Goal: Information Seeking & Learning: Learn about a topic

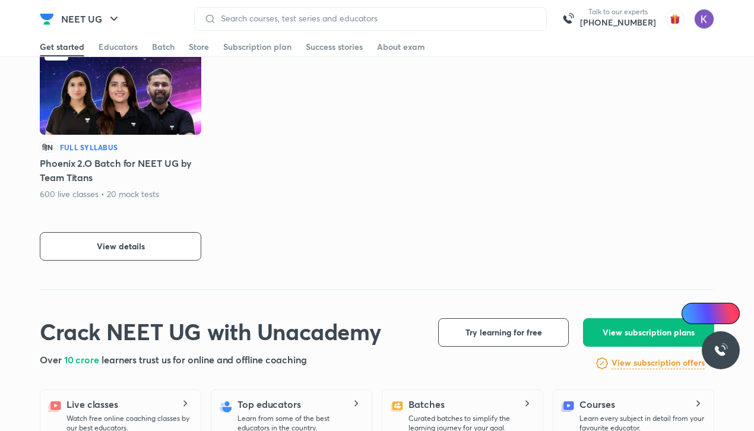
scroll to position [305, 0]
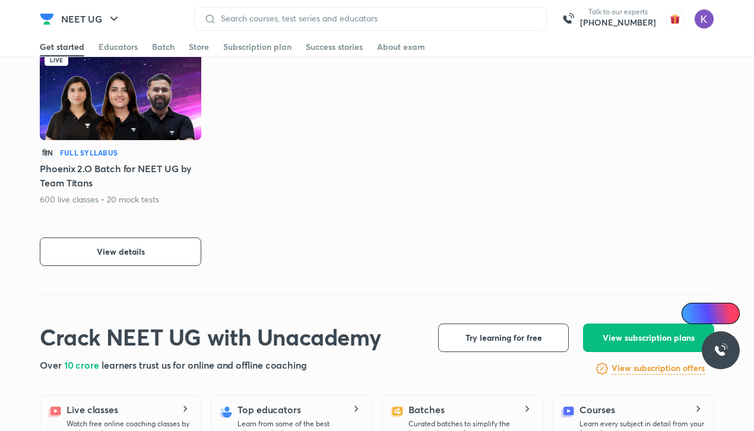
click at [127, 106] on img at bounding box center [120, 95] width 161 height 90
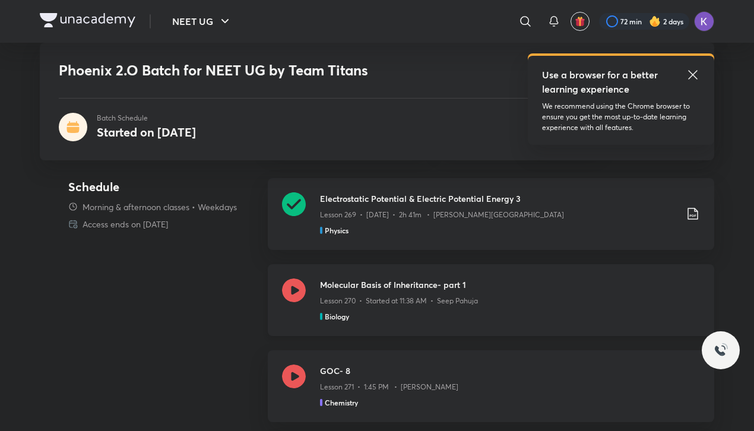
click at [289, 293] on icon at bounding box center [294, 290] width 24 height 24
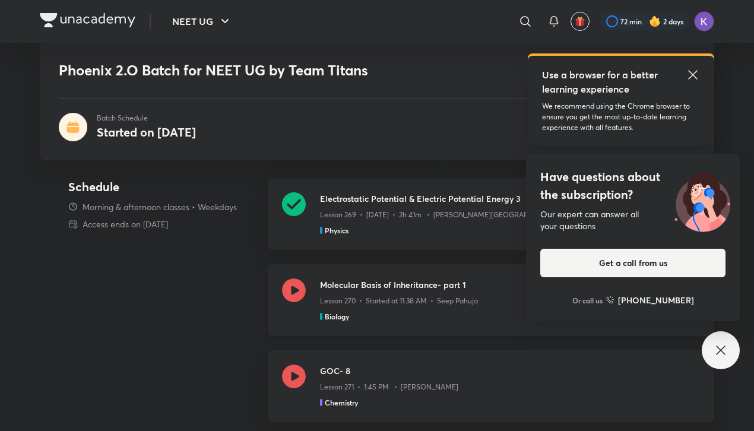
click at [300, 281] on icon at bounding box center [294, 290] width 24 height 24
click at [286, 385] on div at bounding box center [294, 386] width 24 height 43
click at [294, 297] on icon at bounding box center [294, 290] width 24 height 24
click at [299, 368] on icon at bounding box center [294, 377] width 24 height 24
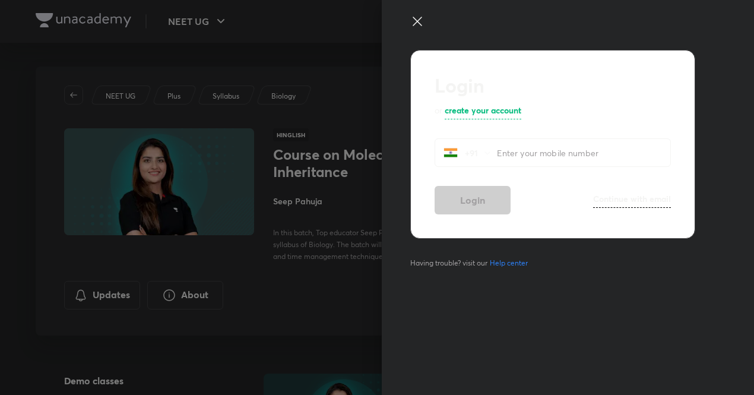
click at [414, 17] on icon at bounding box center [417, 21] width 14 height 14
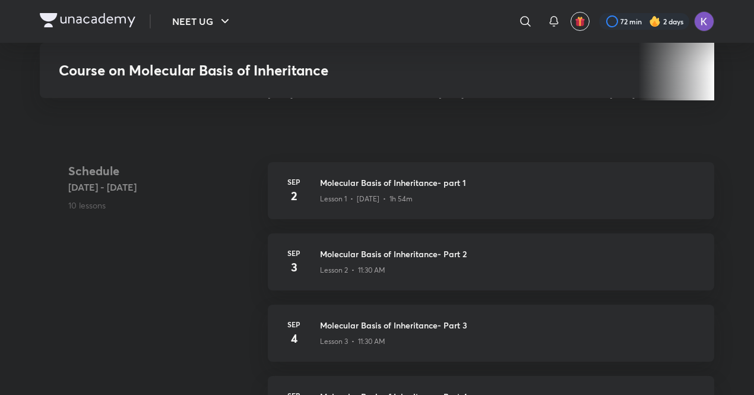
scroll to position [436, 0]
click at [332, 188] on div "Lesson 1 • [DATE] • 1h 54m" at bounding box center [510, 195] width 380 height 15
click at [286, 195] on h4 "2" at bounding box center [294, 195] width 24 height 18
click at [276, 195] on div "Sep 2 Molecular Basis of Inheritance- part 1 Lesson 1 • Sep 2 • 1h 54m" at bounding box center [491, 189] width 446 height 57
click at [278, 191] on div "Sep 2 Molecular Basis of Inheritance- part 1 Lesson 1 • Sep 2 • 1h 54m" at bounding box center [491, 189] width 446 height 57
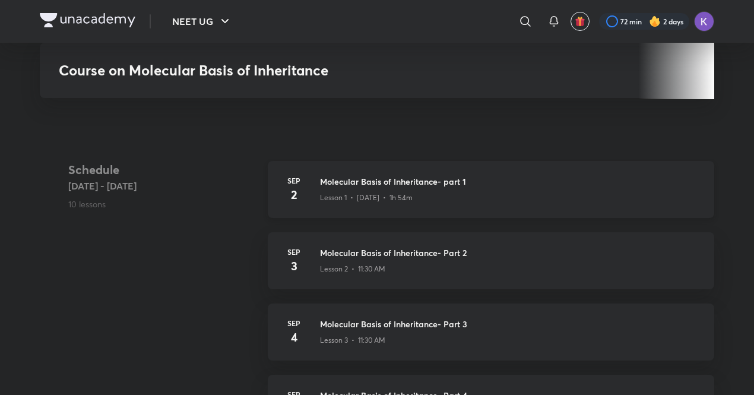
click at [285, 193] on h4 "2" at bounding box center [294, 195] width 24 height 18
click at [315, 266] on div "Sep 3 Molecular Basis of Inheritance- Part 2 Lesson 2 • 11:30 AM" at bounding box center [491, 260] width 446 height 57
click at [321, 265] on p "Lesson 2 • 11:30 AM" at bounding box center [352, 269] width 65 height 11
click at [323, 265] on p "Lesson 2 • 11:30 AM" at bounding box center [352, 269] width 65 height 11
click at [323, 264] on p "Lesson 2 • 11:30 AM" at bounding box center [352, 269] width 65 height 11
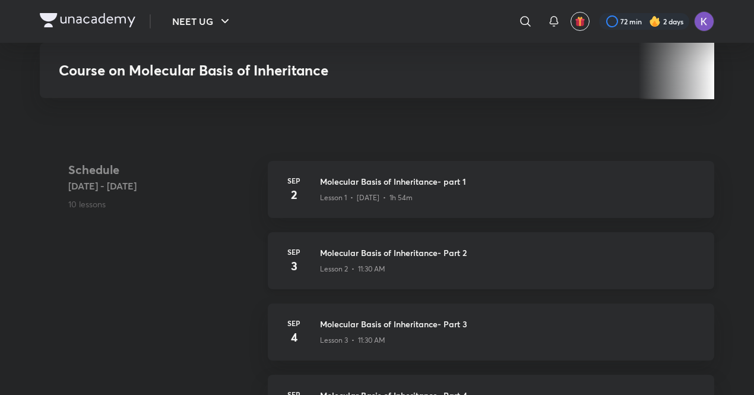
click at [324, 259] on div "Lesson 2 • 11:30 AM" at bounding box center [510, 266] width 380 height 15
click at [332, 254] on h3 "Molecular Basis of Inheritance- Part 2" at bounding box center [510, 252] width 380 height 12
click at [340, 254] on h3 "Molecular Basis of Inheritance- Part 2" at bounding box center [510, 252] width 380 height 12
click at [342, 252] on h3 "Molecular Basis of Inheritance- Part 2" at bounding box center [510, 252] width 380 height 12
click at [341, 248] on h3 "Molecular Basis of Inheritance- Part 2" at bounding box center [510, 252] width 380 height 12
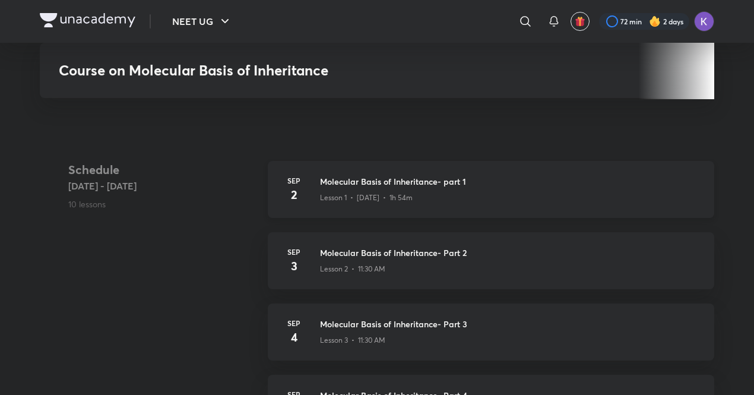
click at [354, 216] on div "Sep 2 Molecular Basis of Inheritance- part 1 Lesson 1 • Sep 2 • 1h 54m" at bounding box center [491, 189] width 446 height 57
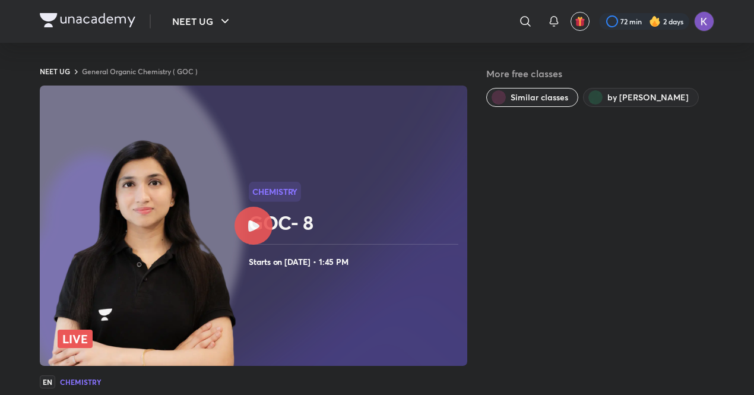
click at [258, 213] on div at bounding box center [254, 226] width 38 height 38
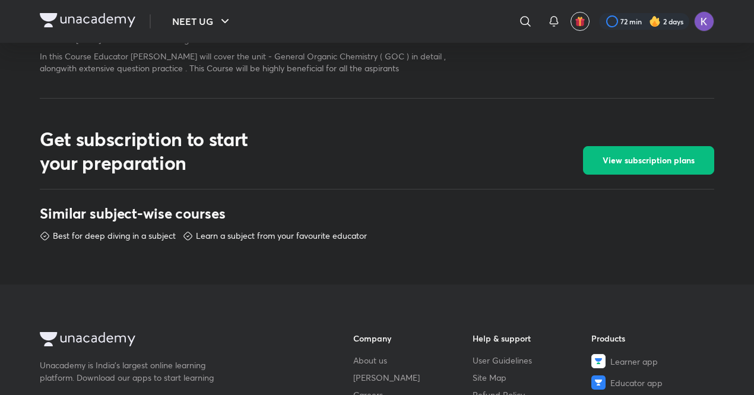
scroll to position [439, 0]
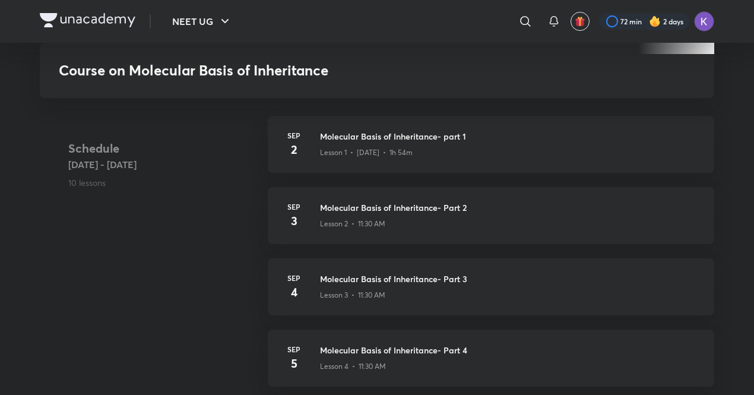
scroll to position [481, 0]
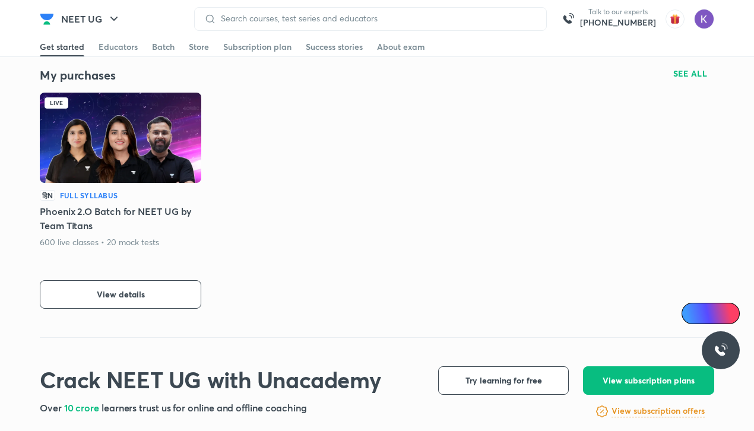
scroll to position [262, 0]
click at [131, 159] on img at bounding box center [120, 138] width 161 height 90
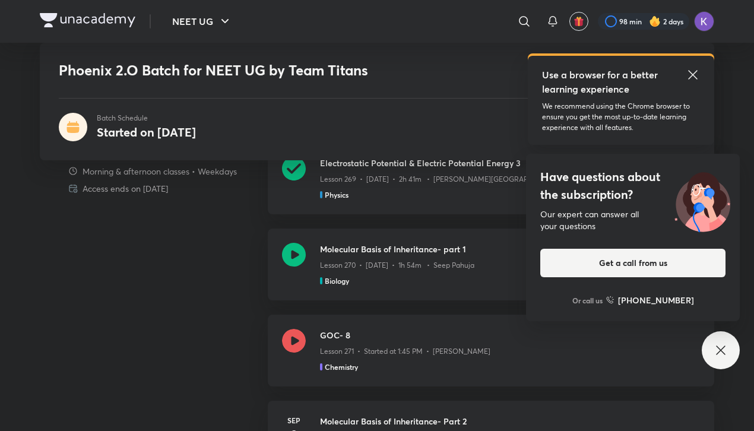
scroll to position [497, 0]
click at [294, 347] on icon at bounding box center [294, 340] width 24 height 24
